Goal: Go to known website: Go to known website

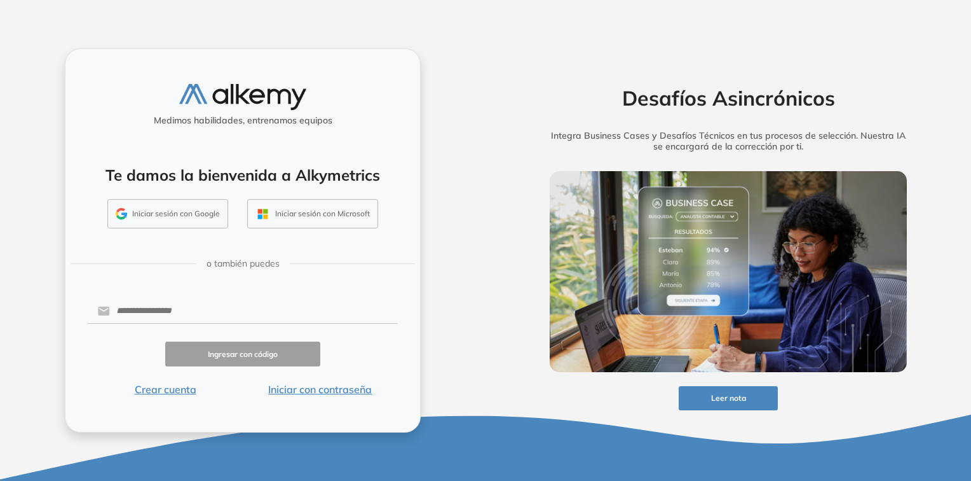
click at [154, 205] on button "Iniciar sesión con Google" at bounding box center [167, 213] width 121 height 29
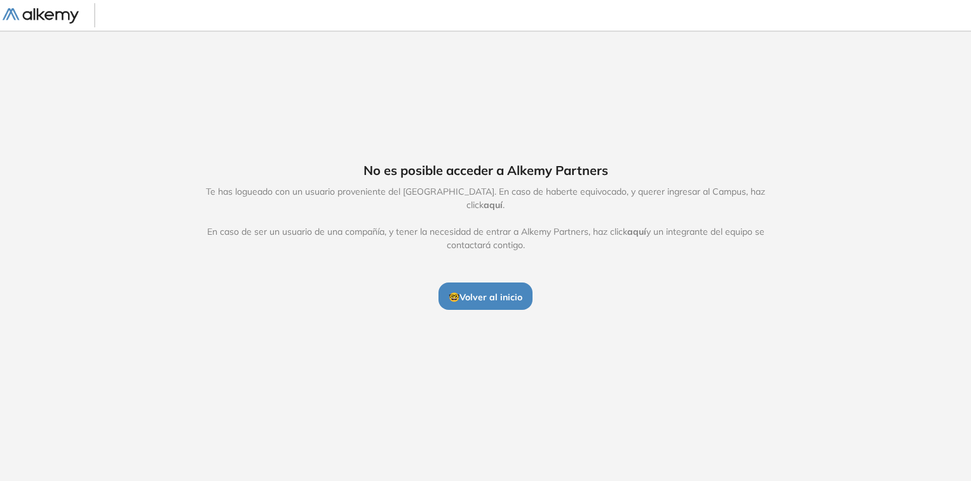
click at [501, 291] on span "🤓 Volver al inicio" at bounding box center [486, 296] width 74 height 11
